Goal: Find specific page/section: Find specific page/section

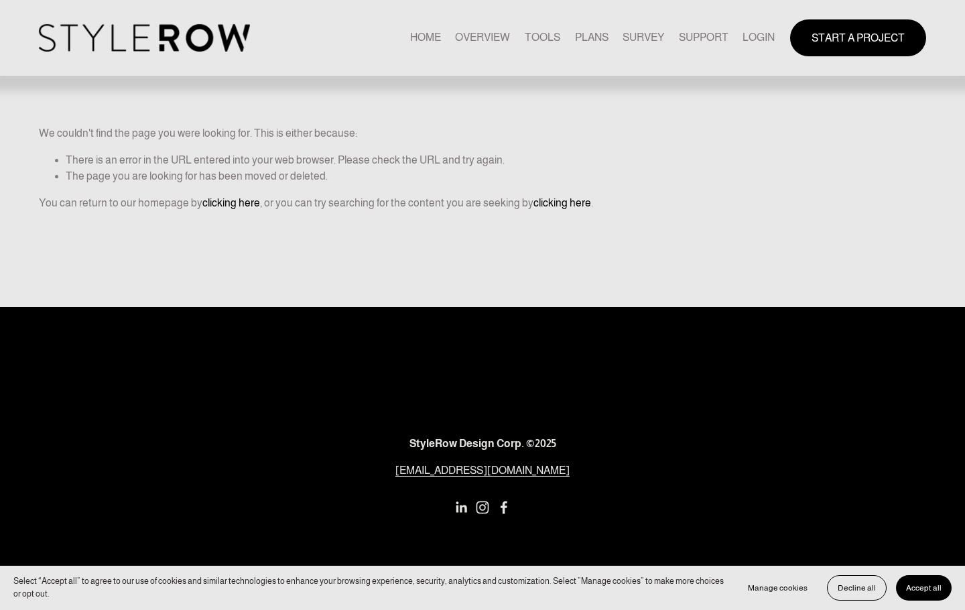
click at [746, 34] on link "LOGIN" at bounding box center [759, 38] width 32 height 18
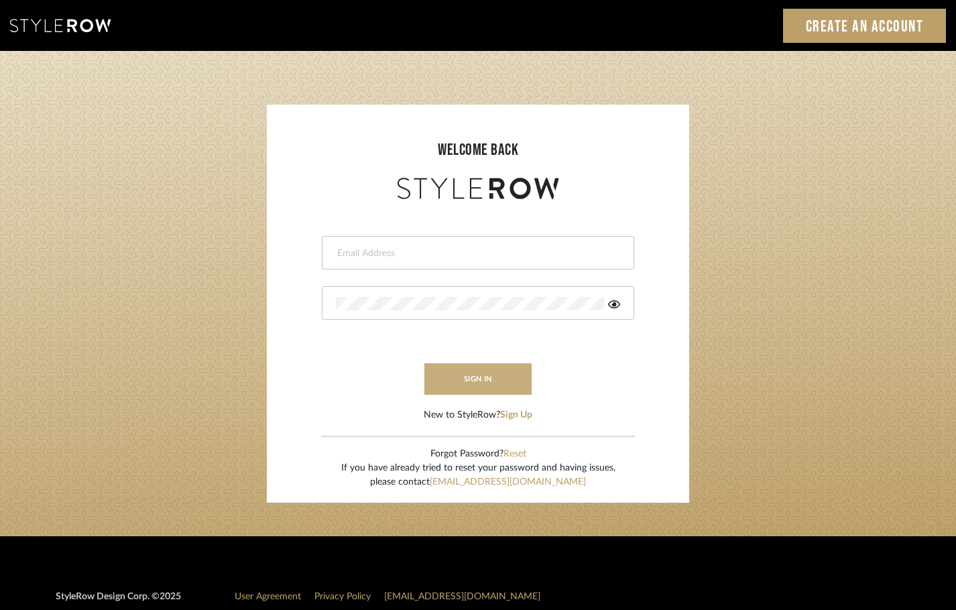
type input "[EMAIL_ADDRESS][DOMAIN_NAME]"
click at [463, 378] on button "sign in" at bounding box center [477, 379] width 107 height 32
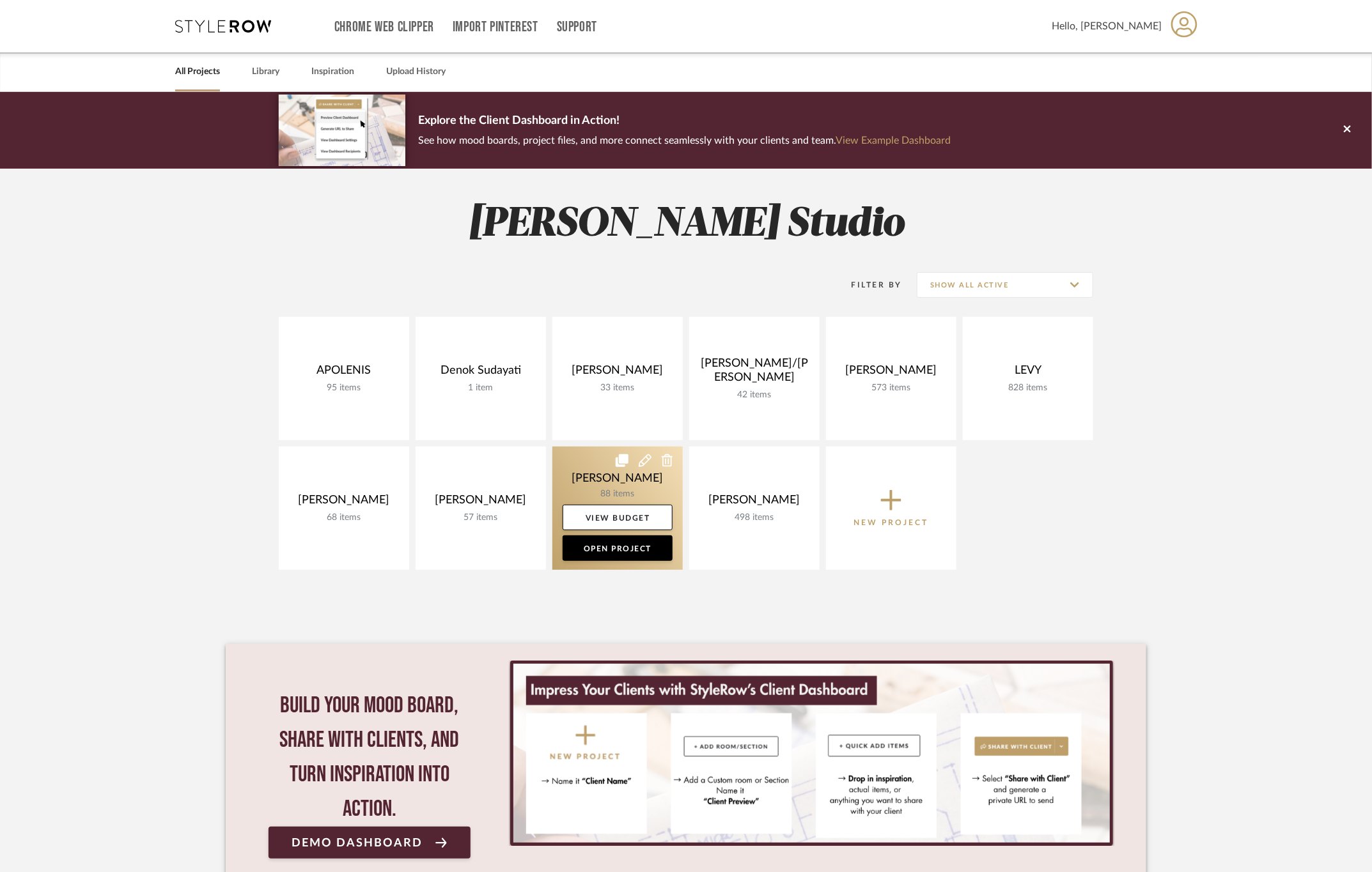
click at [612, 466] on link at bounding box center [617, 508] width 131 height 123
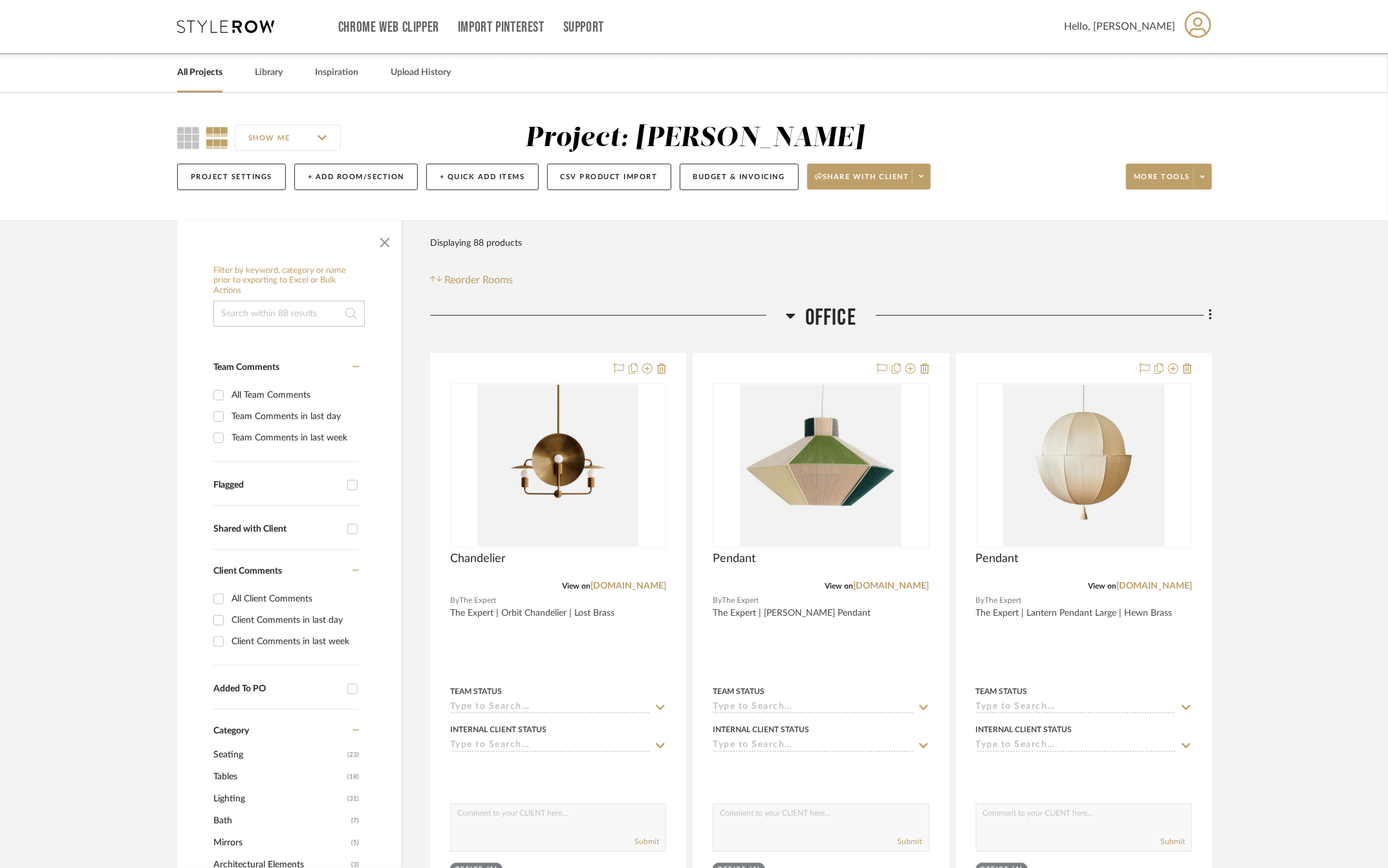
click at [823, 312] on span "Office" at bounding box center [830, 317] width 51 height 28
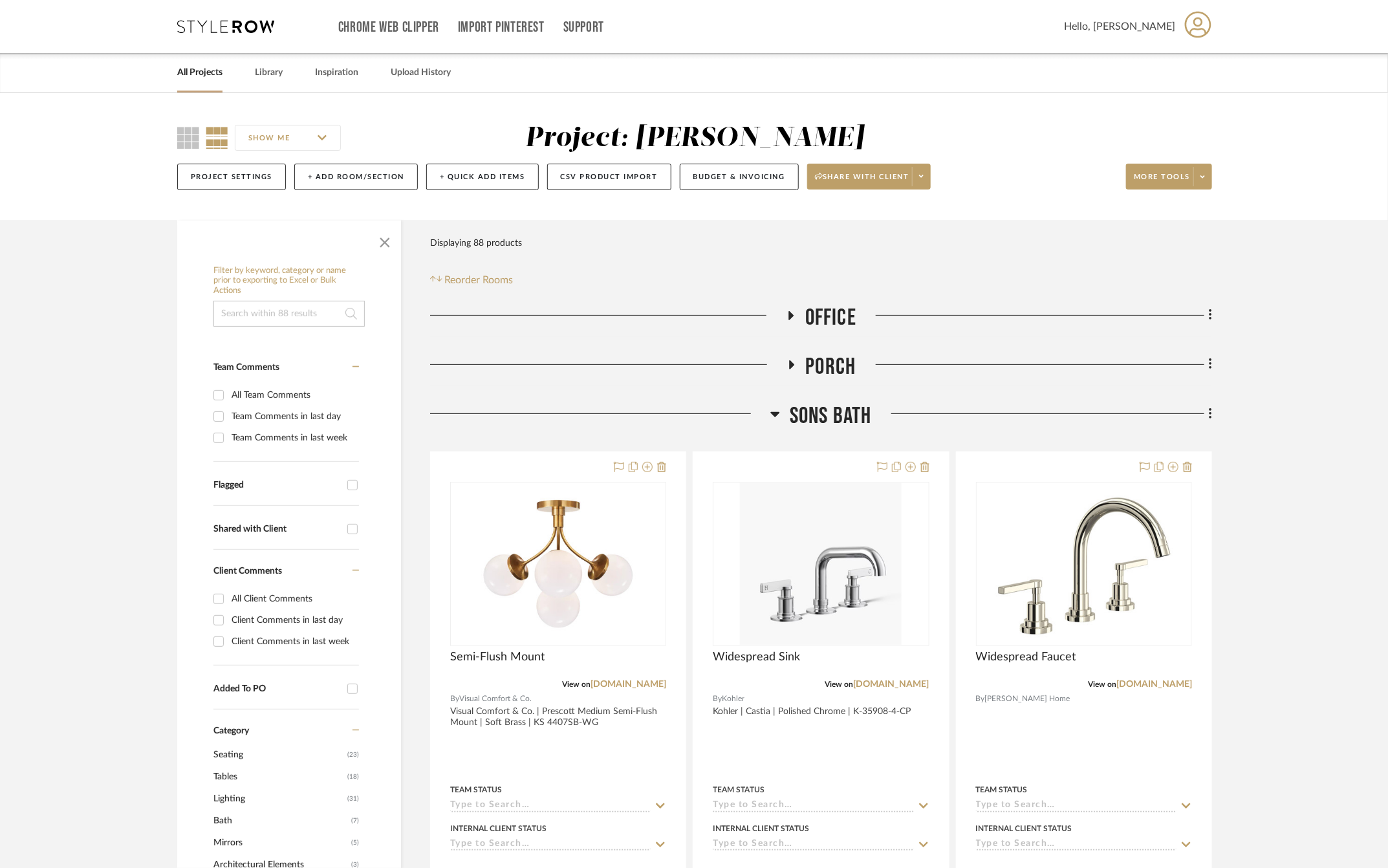
click at [832, 412] on span "SONS Bath" at bounding box center [830, 416] width 82 height 28
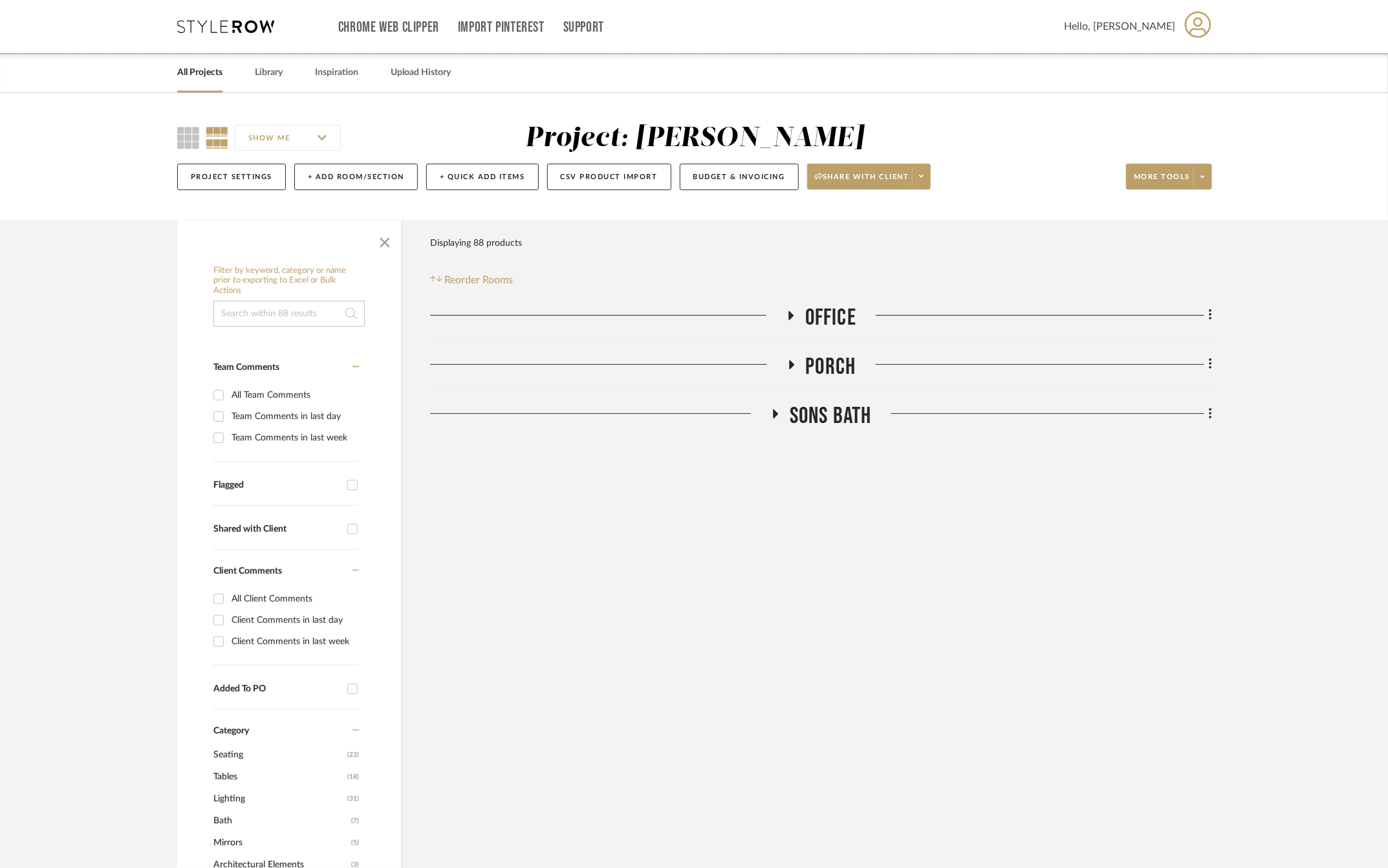
click at [829, 358] on span "Porch" at bounding box center [830, 366] width 50 height 28
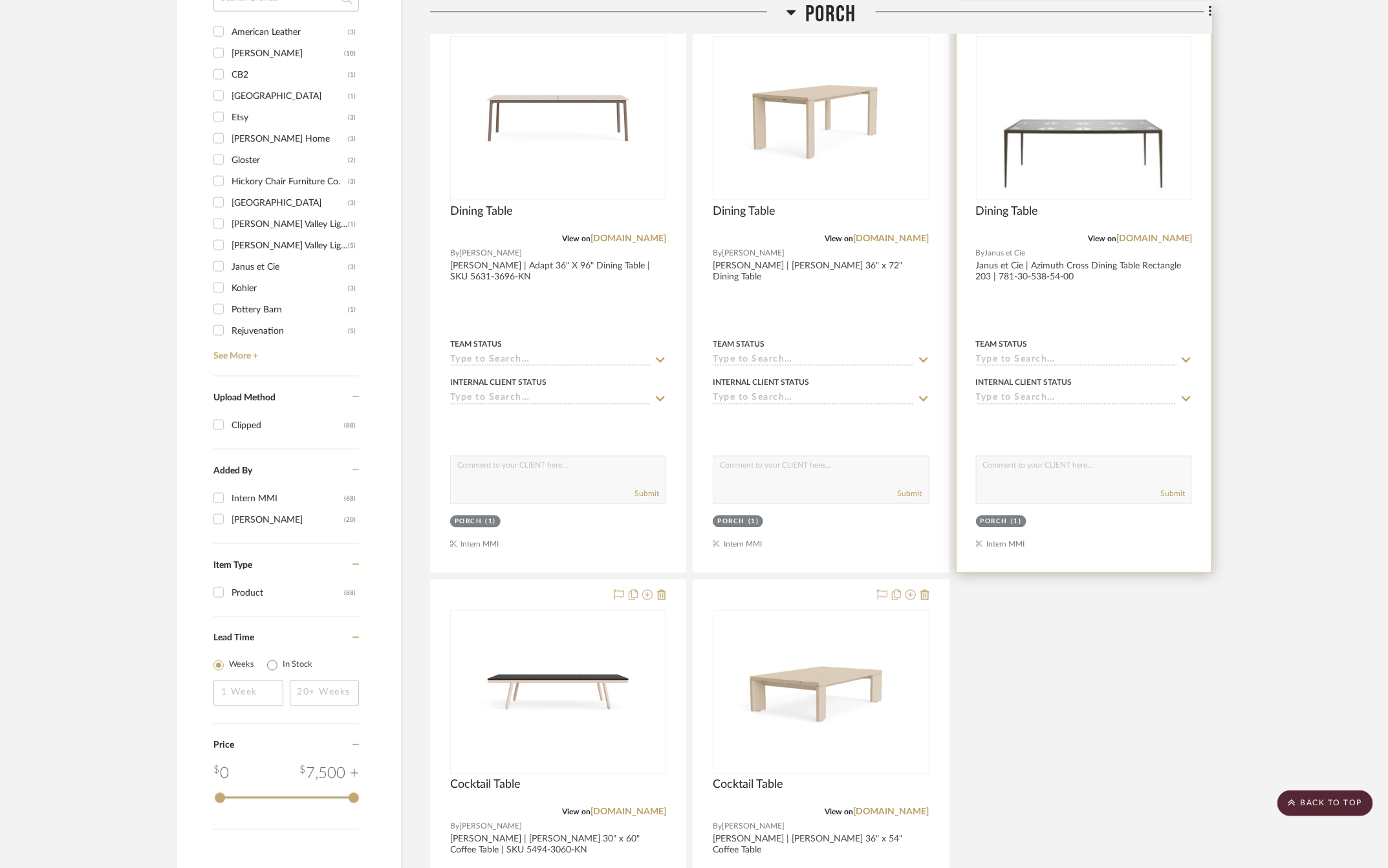
scroll to position [1358, 0]
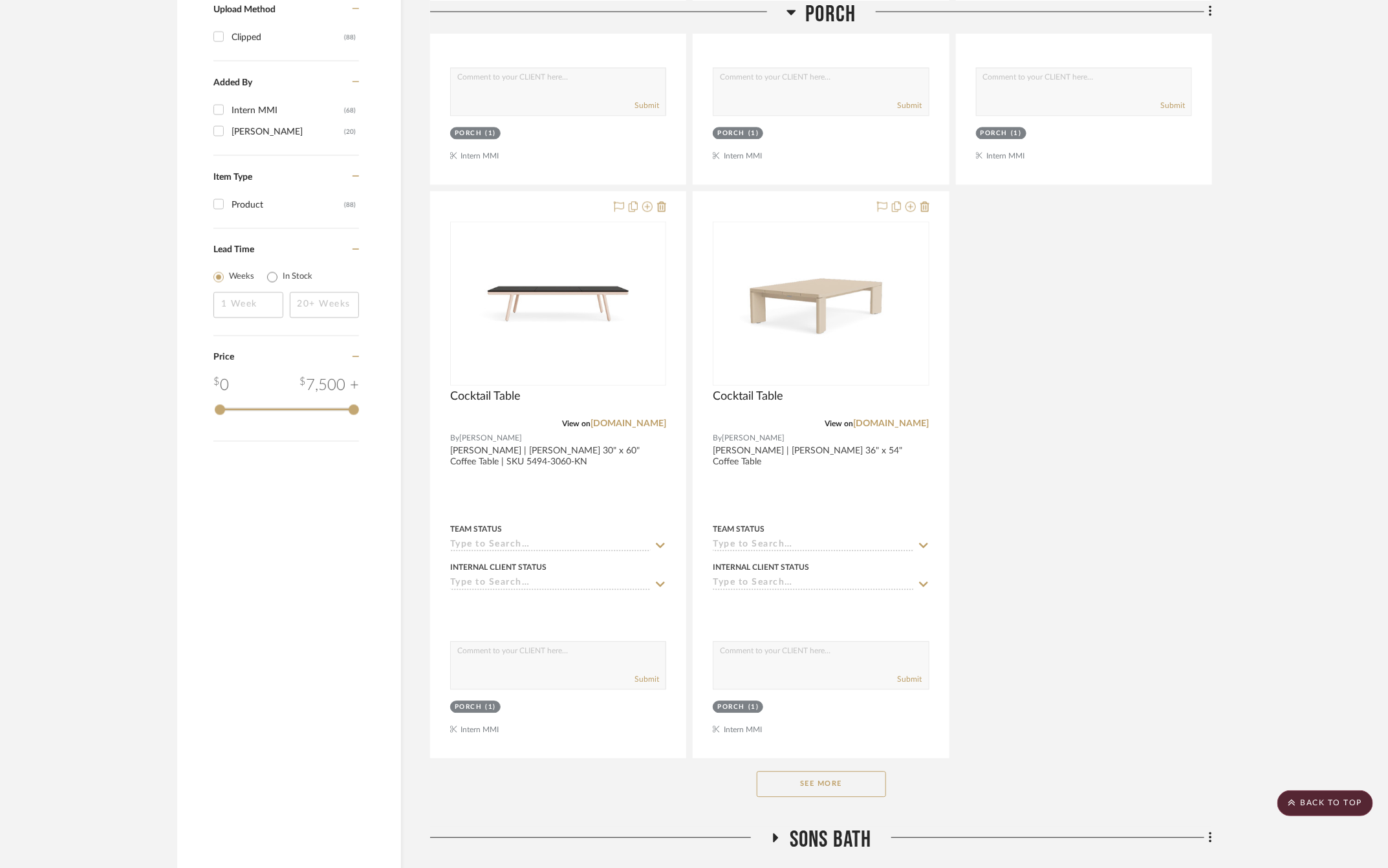
click at [823, 792] on button "See More" at bounding box center [821, 784] width 129 height 26
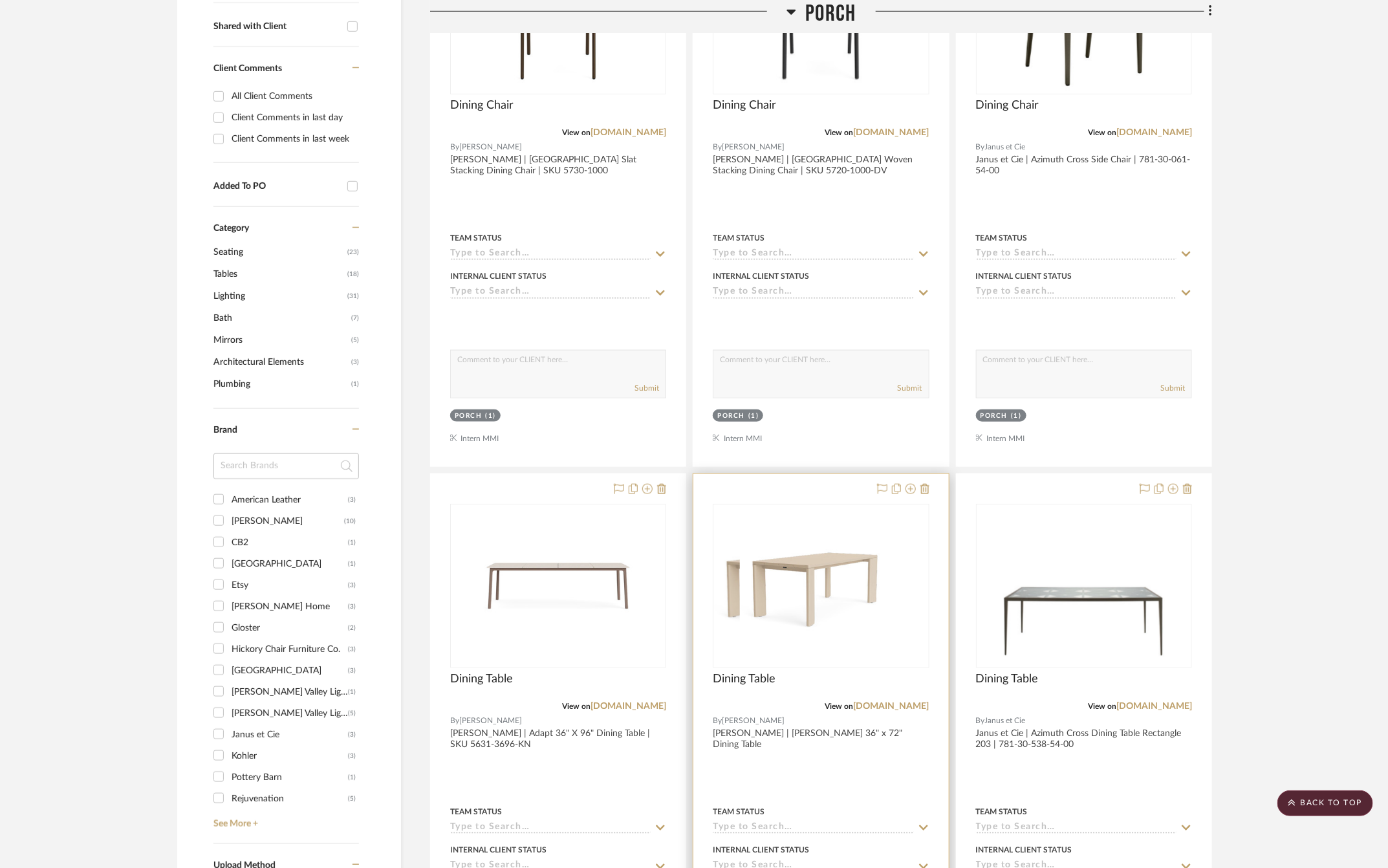
scroll to position [85, 0]
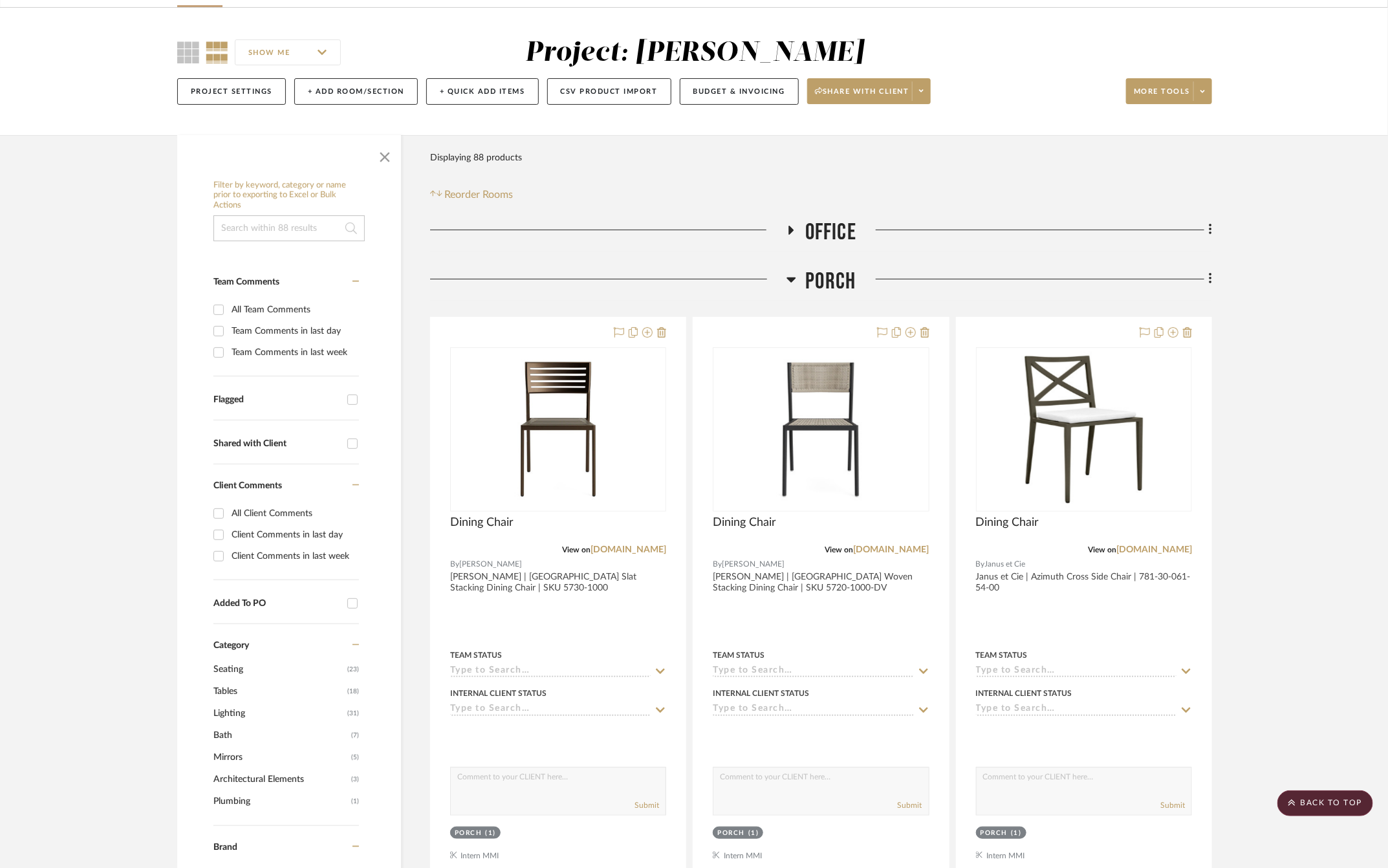
click at [828, 274] on span "Porch" at bounding box center [830, 282] width 50 height 28
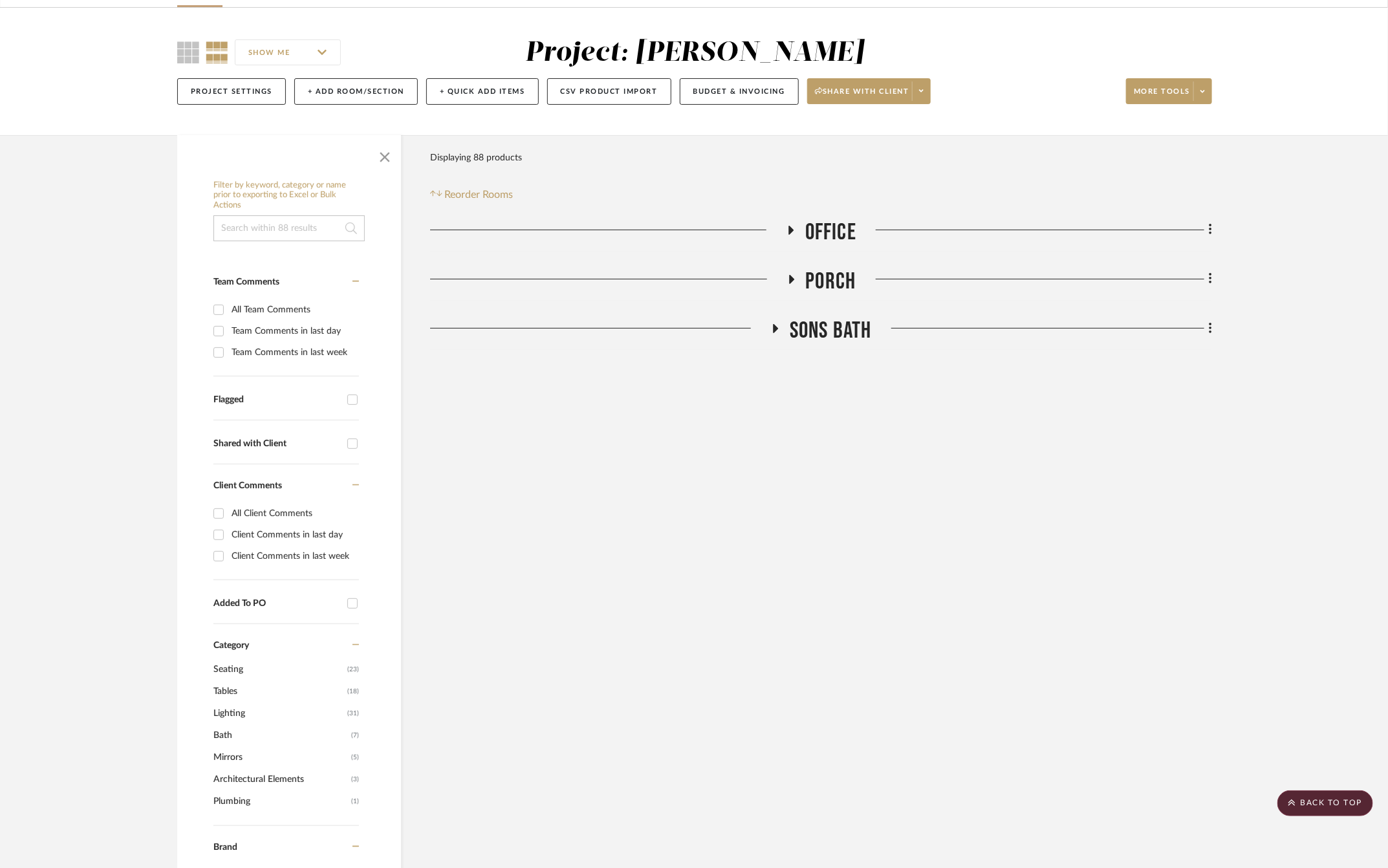
click at [830, 221] on span "Office" at bounding box center [830, 232] width 51 height 28
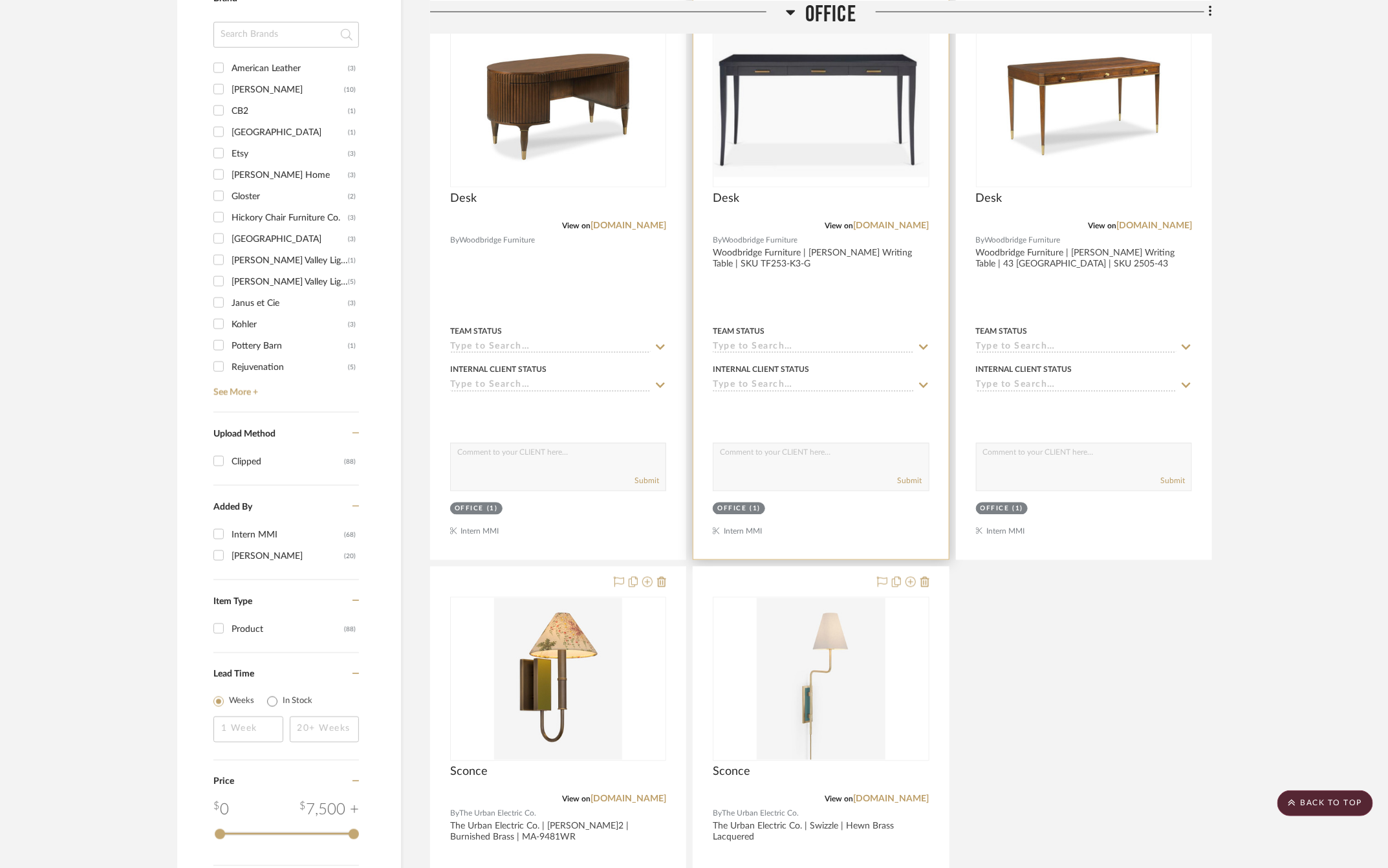
scroll to position [1346, 0]
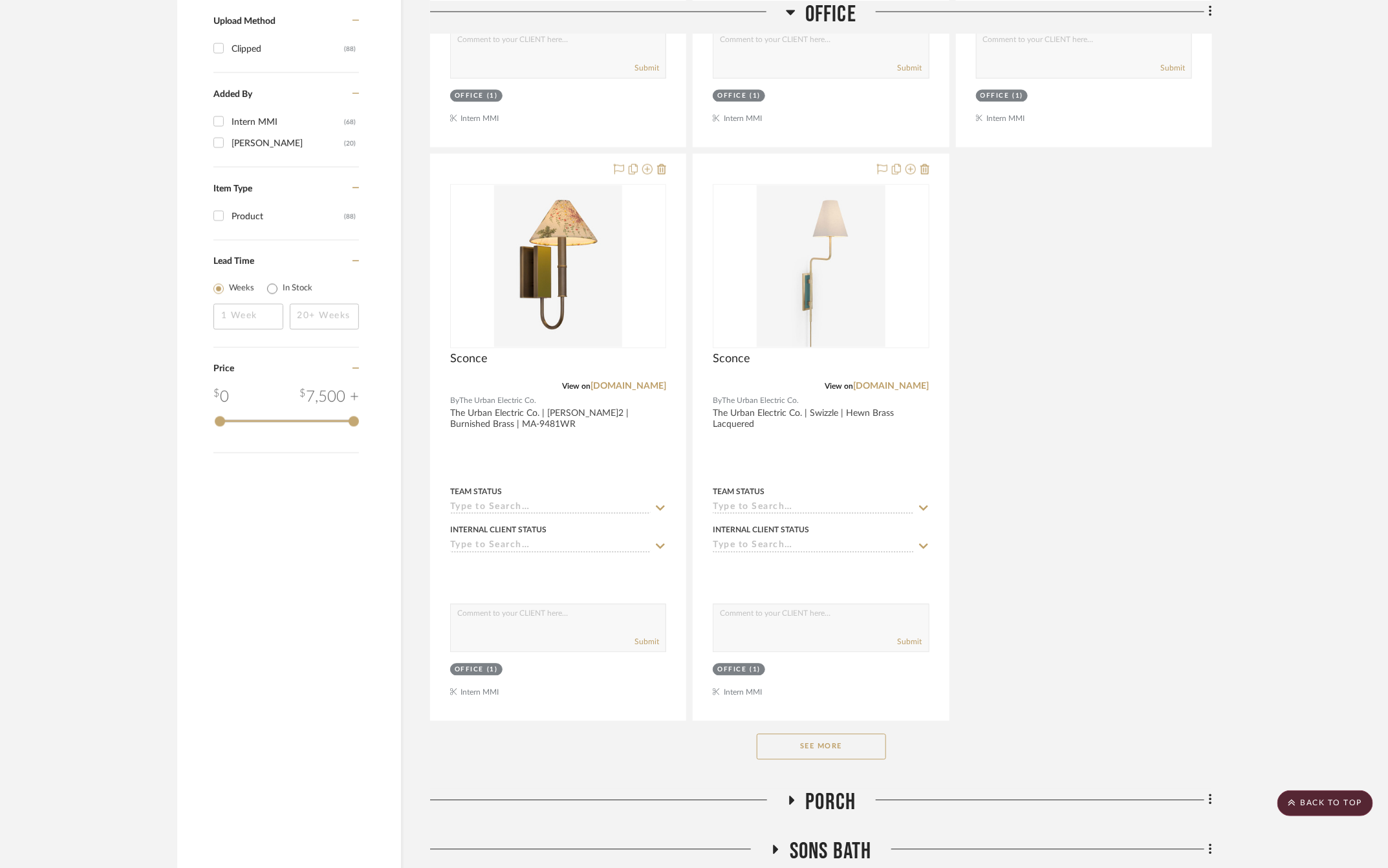
click at [833, 741] on button "See More" at bounding box center [821, 746] width 129 height 26
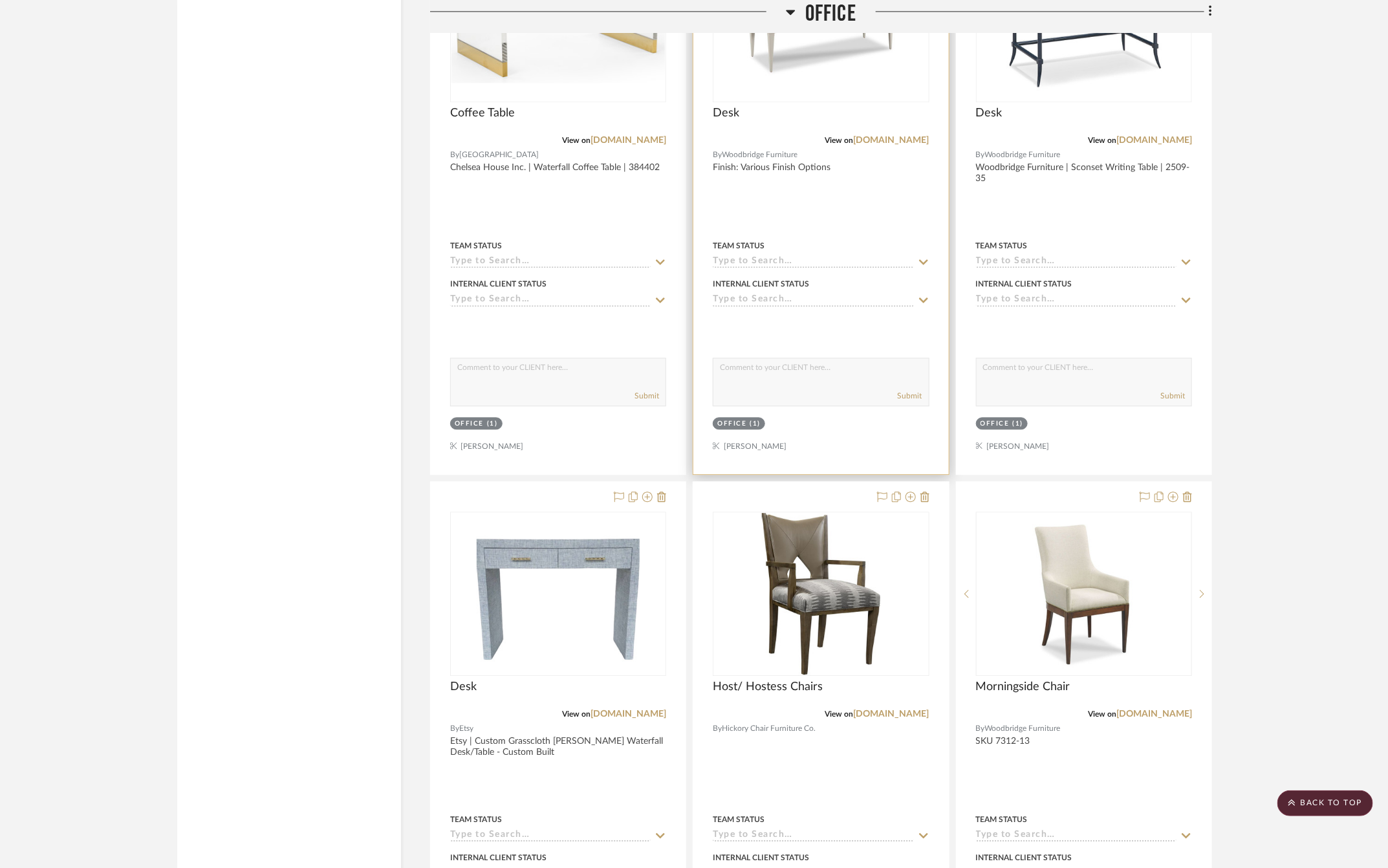
scroll to position [4741, 0]
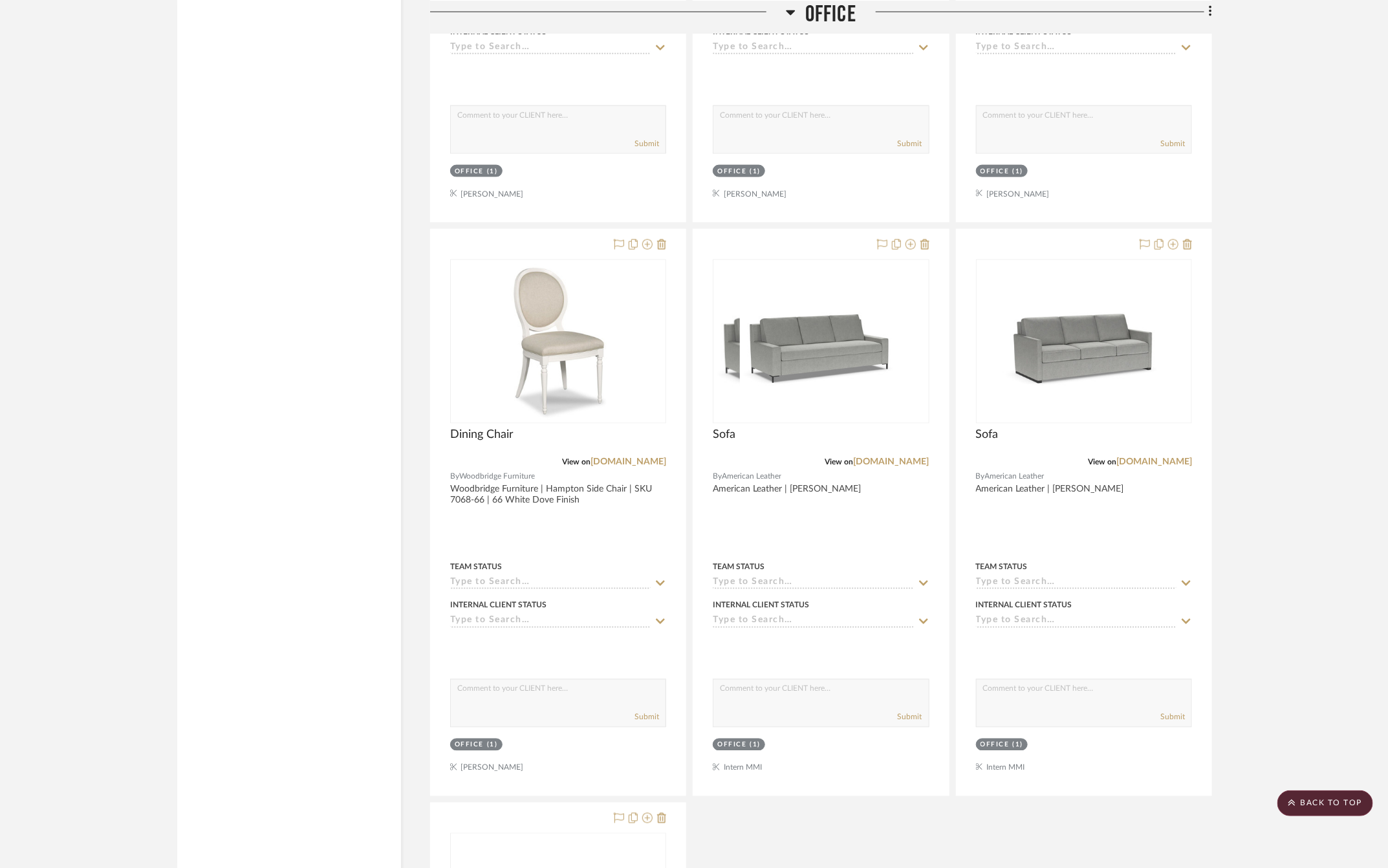
click at [803, 9] on h3 "Office" at bounding box center [821, 14] width 70 height 28
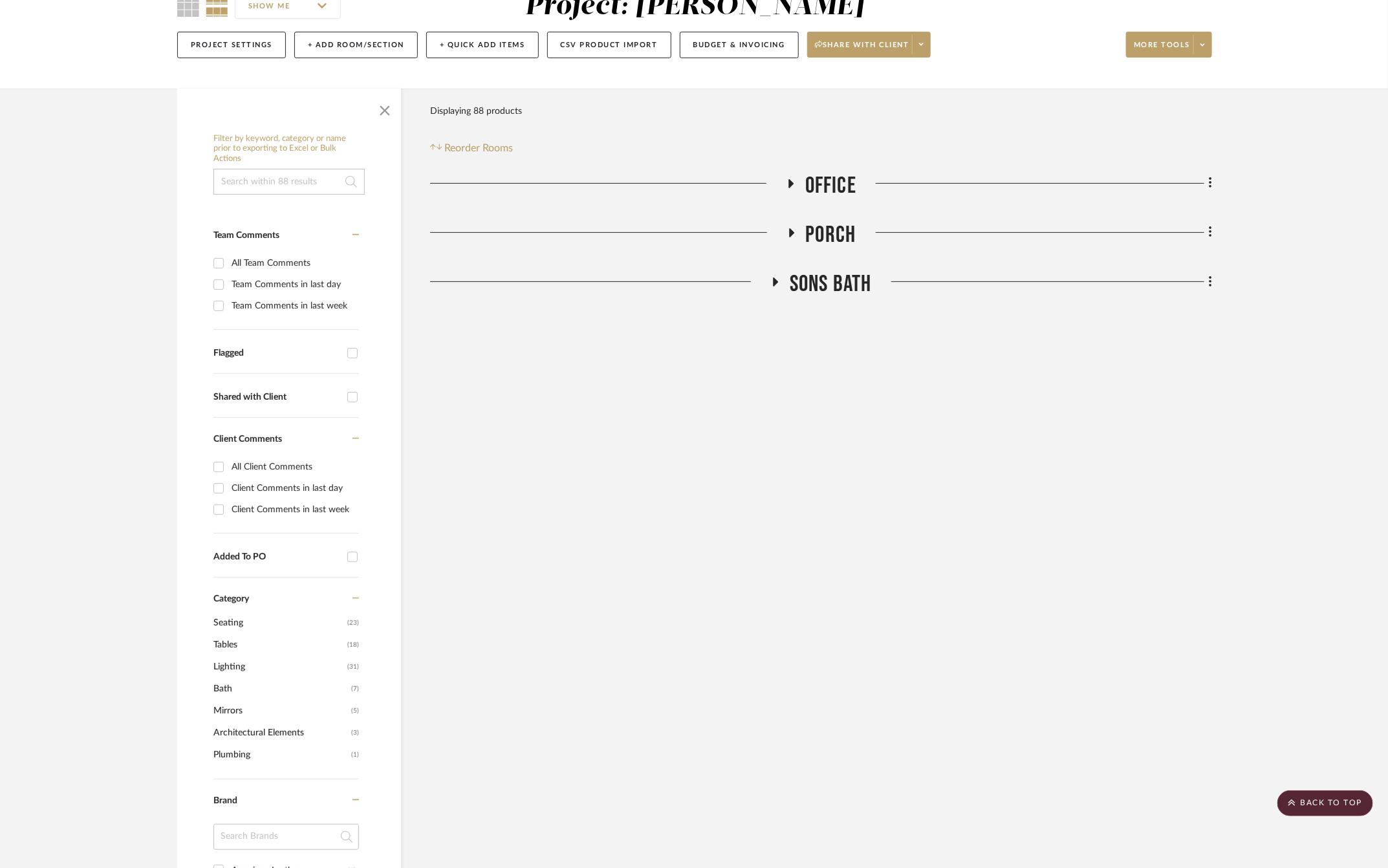
scroll to position [0, 0]
